Goal: Information Seeking & Learning: Learn about a topic

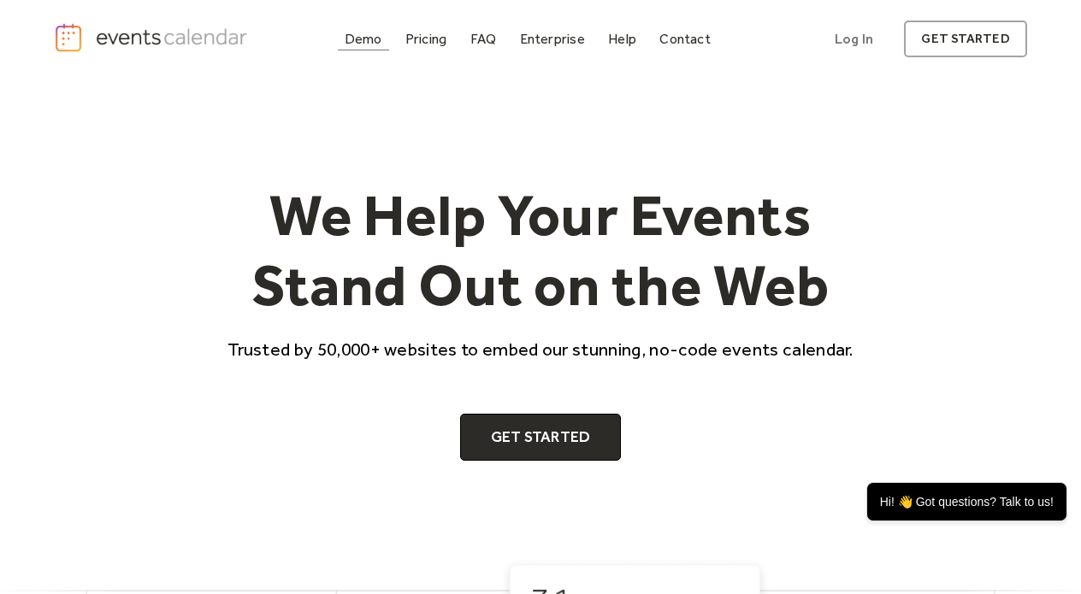
click at [371, 41] on div "Demo" at bounding box center [364, 38] width 38 height 9
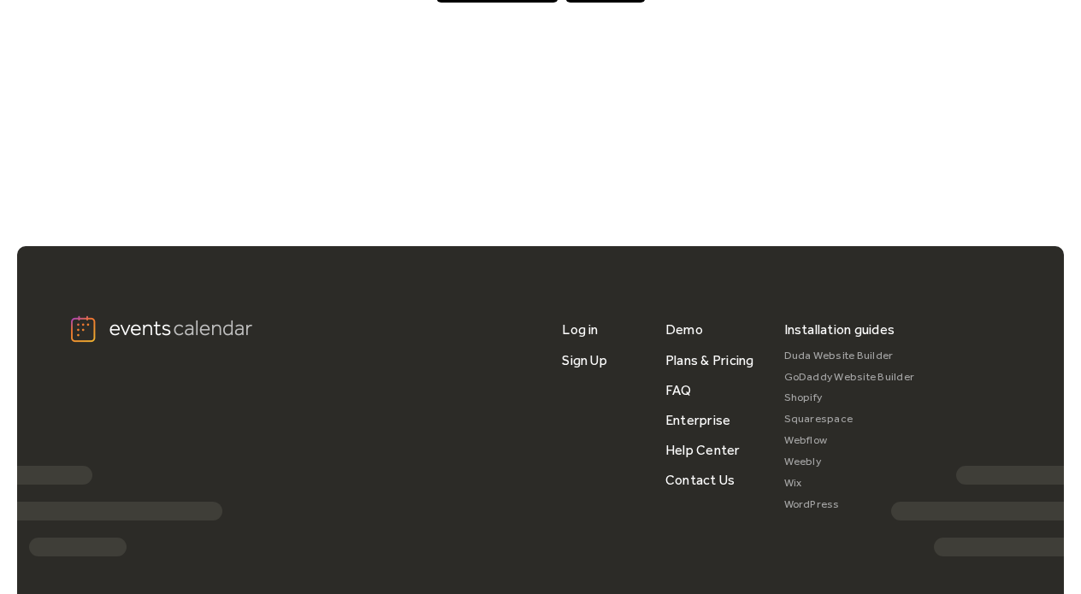
scroll to position [1378, 0]
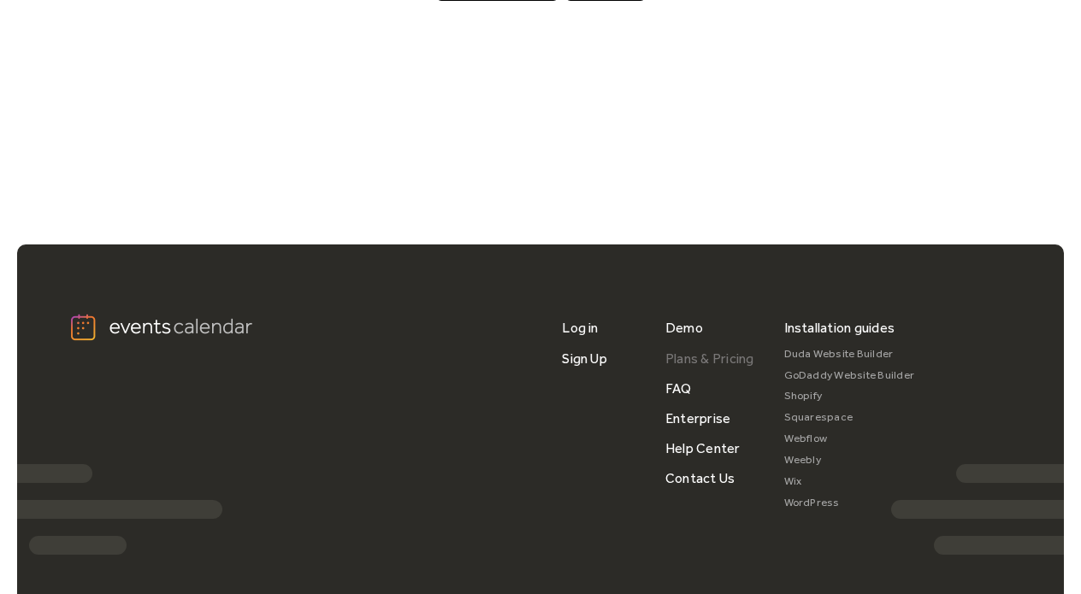
click at [713, 362] on link "Plans & Pricing" at bounding box center [709, 359] width 89 height 30
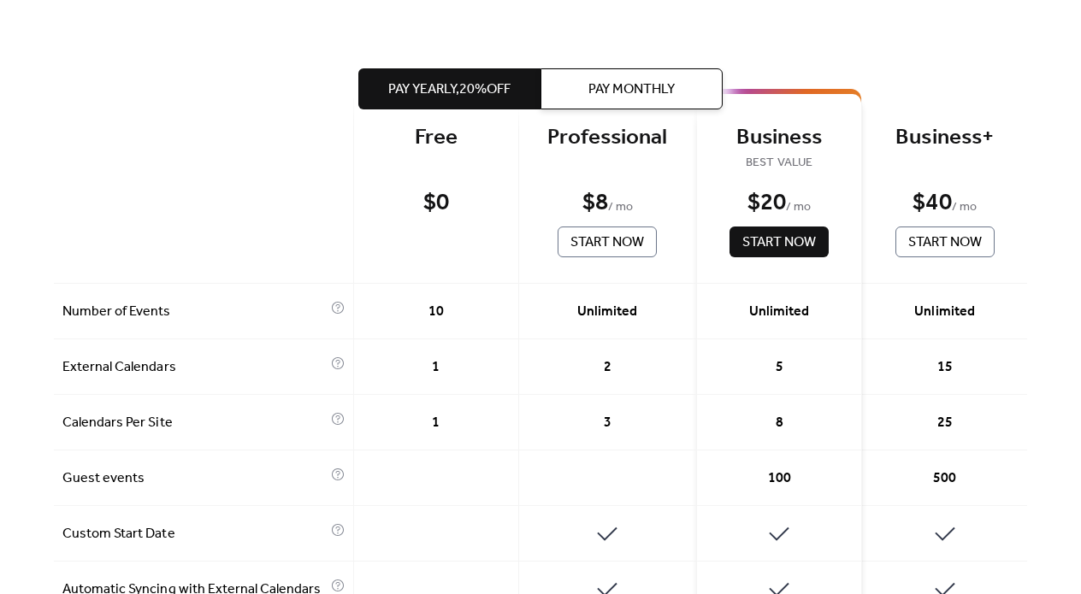
scroll to position [404, 0]
